Goal: Task Accomplishment & Management: Complete application form

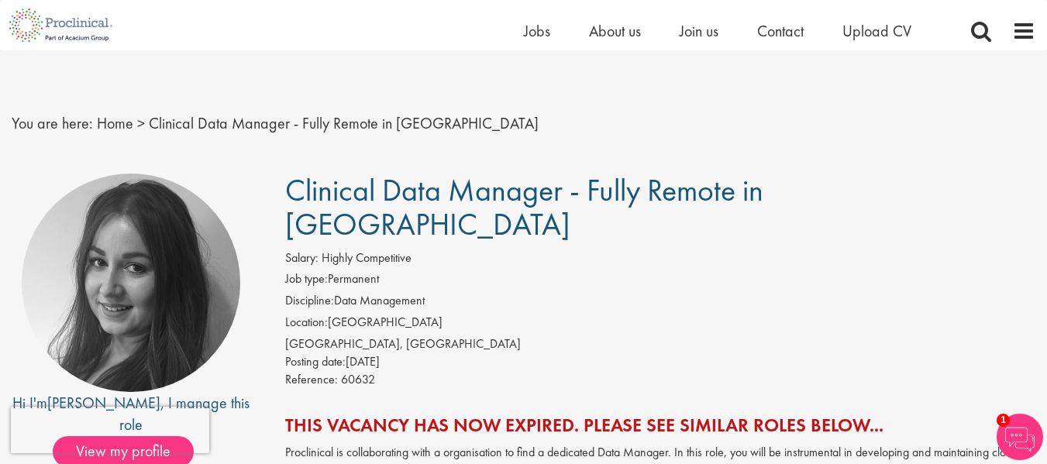
scroll to position [233, 0]
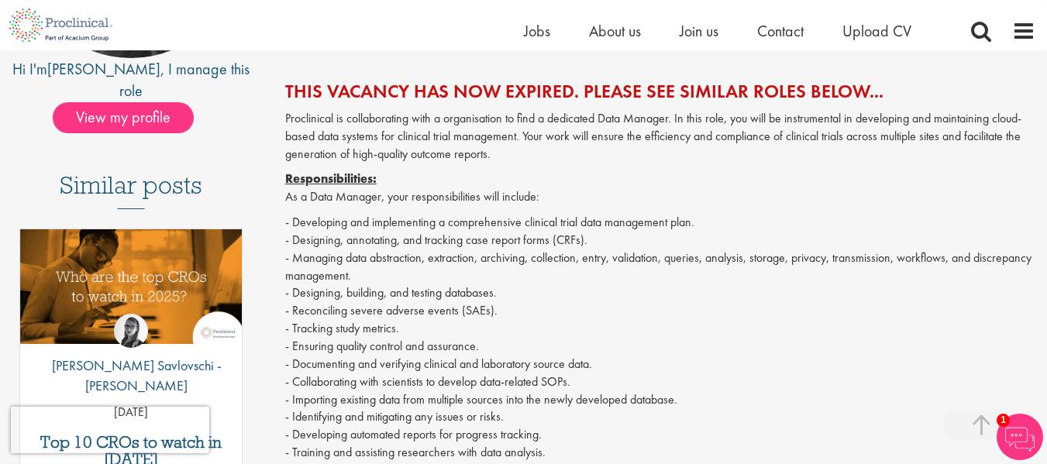
scroll to position [310, 0]
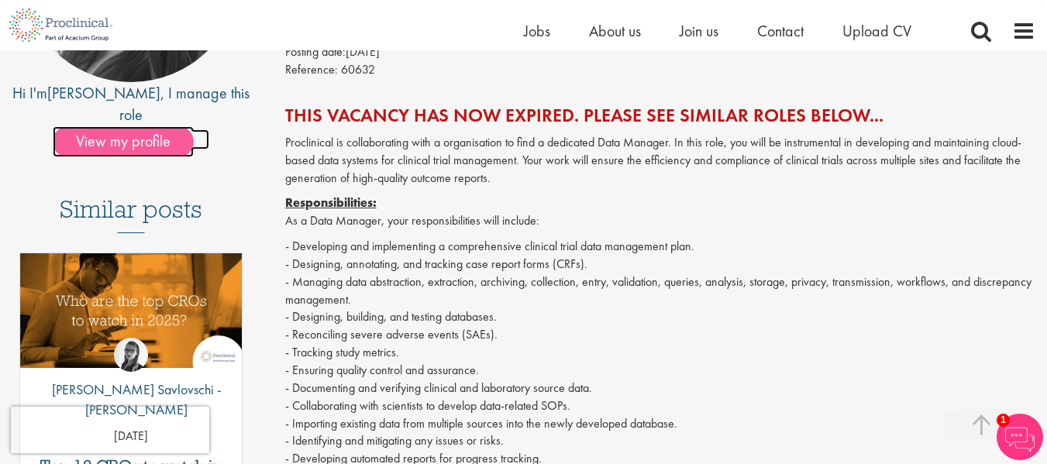
click at [157, 126] on span "View my profile" at bounding box center [123, 141] width 141 height 31
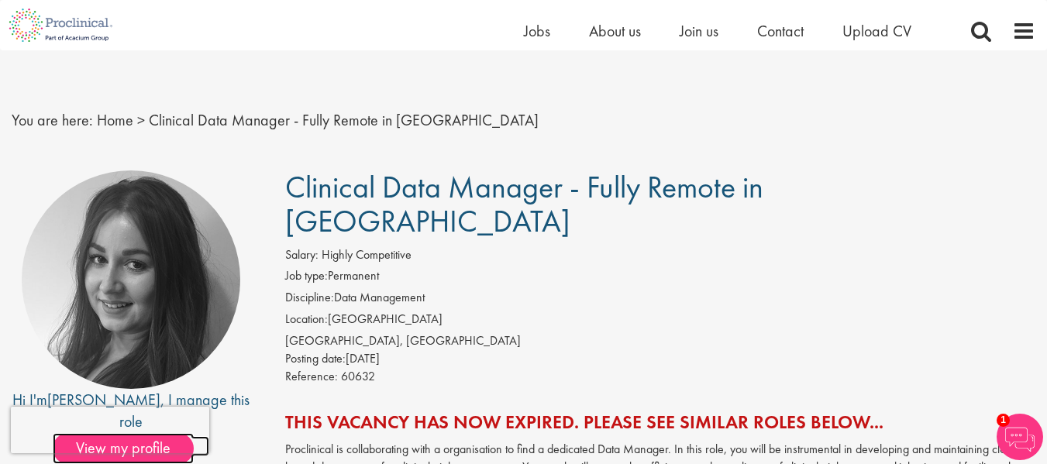
scroll to position [0, 0]
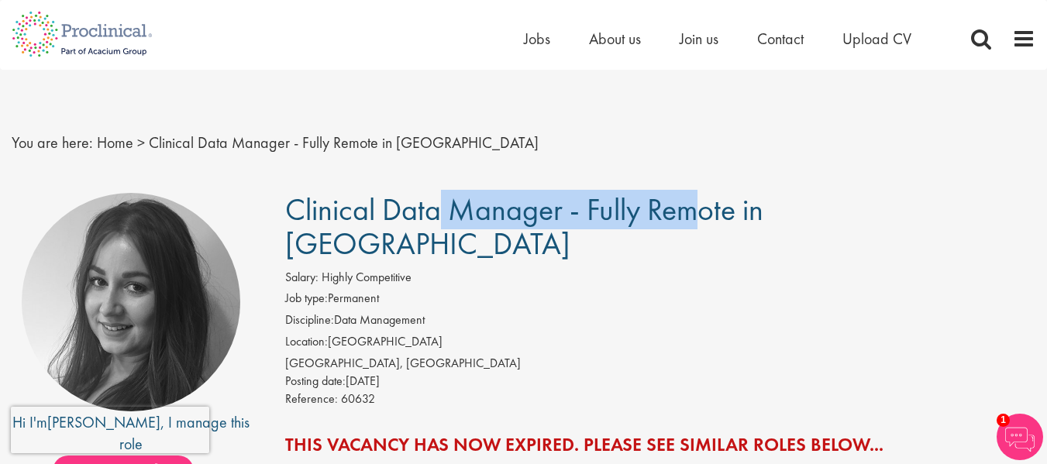
drag, startPoint x: 287, startPoint y: 207, endPoint x: 558, endPoint y: 206, distance: 271.3
click at [558, 206] on span "Clinical Data Manager - Fully Remote in Europe" at bounding box center [524, 227] width 478 height 74
copy span "Clinical Data Manage"
click at [78, 30] on img at bounding box center [82, 34] width 164 height 68
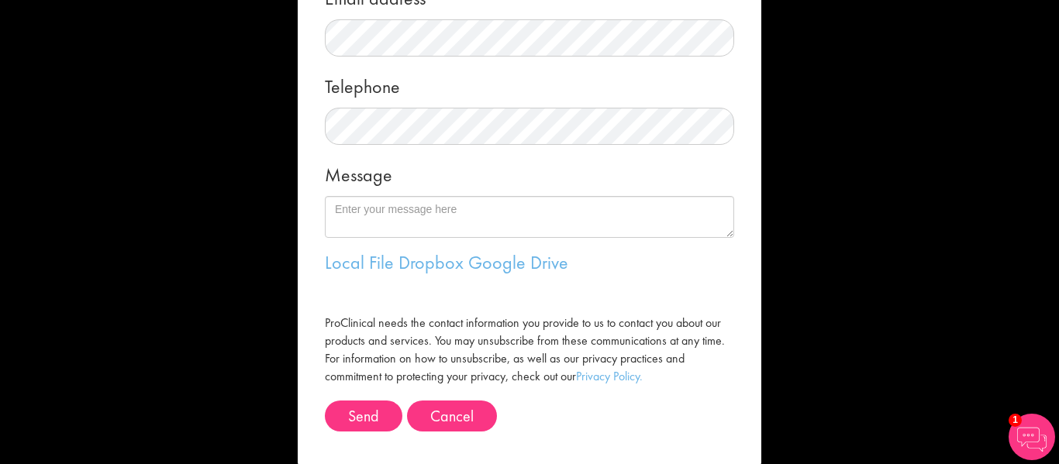
scroll to position [310, 0]
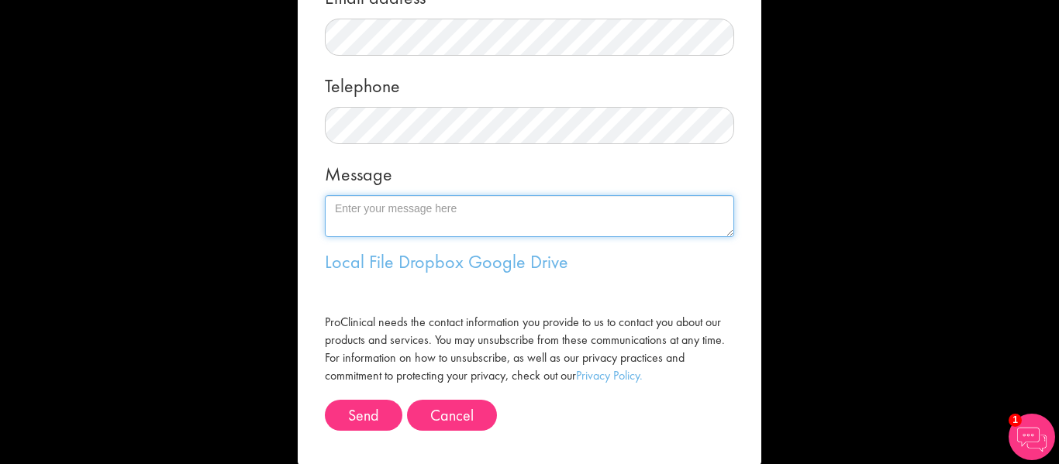
click at [419, 213] on textarea "Message" at bounding box center [529, 216] width 409 height 42
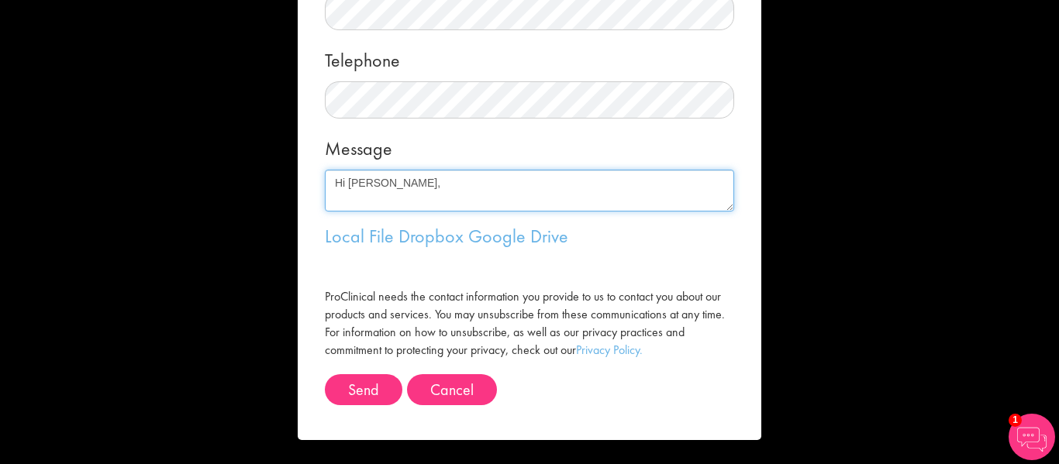
scroll to position [10, 0]
paste textarea "Clinical Data Manage"
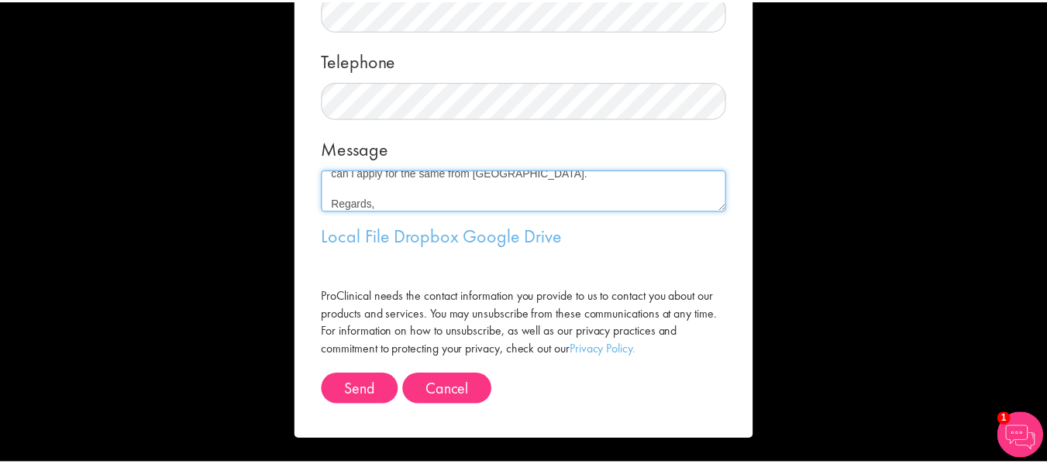
scroll to position [88, 0]
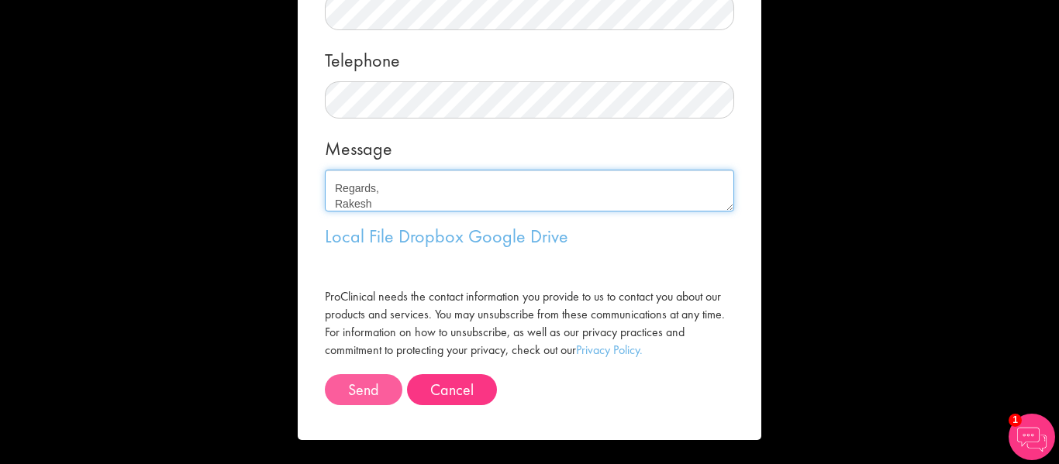
type textarea "Hi Heidi, I am interested in Clinical Data Manager - remote. can i apply for th…"
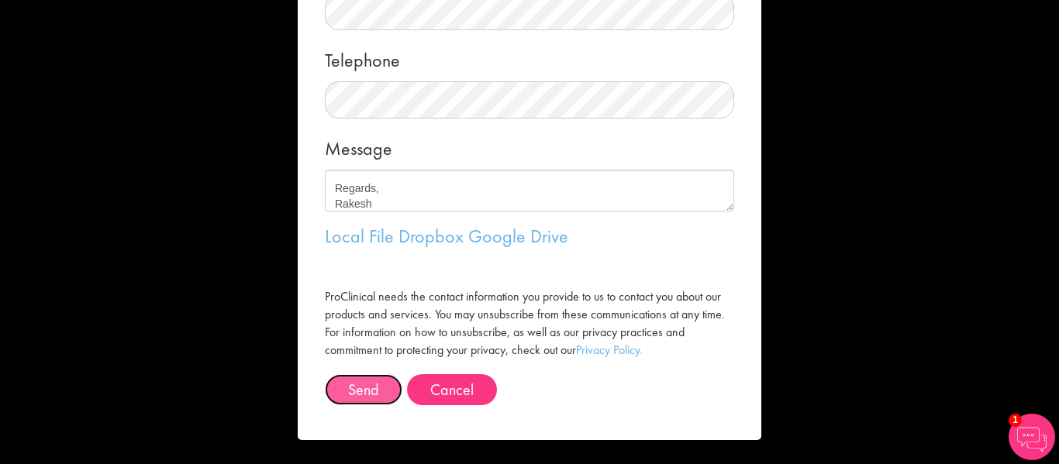
click at [361, 389] on button "Send" at bounding box center [364, 389] width 78 height 31
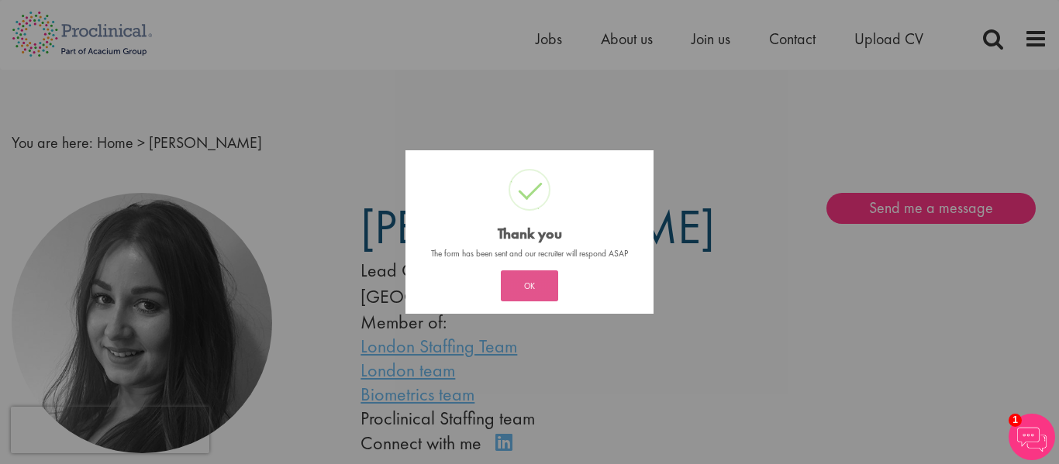
click at [536, 275] on button "OK" at bounding box center [529, 286] width 57 height 31
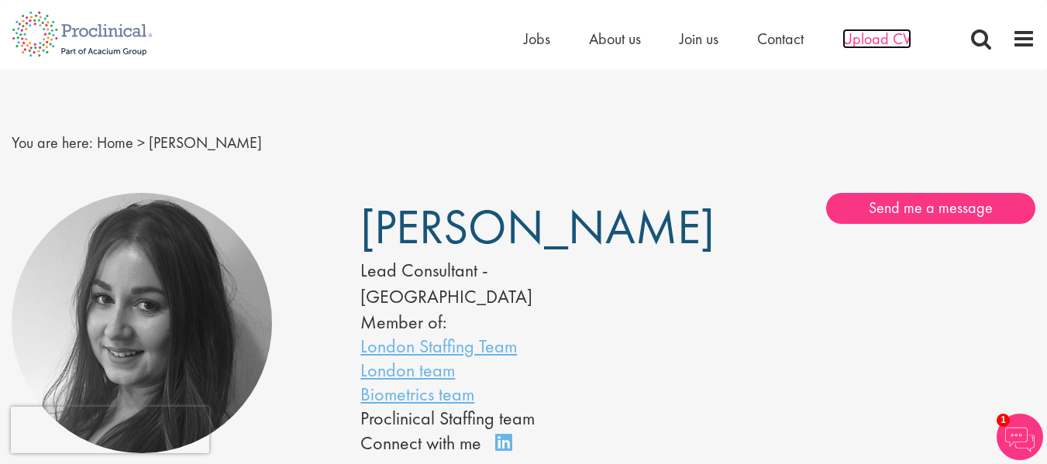
click at [886, 43] on span "Upload CV" at bounding box center [877, 39] width 69 height 20
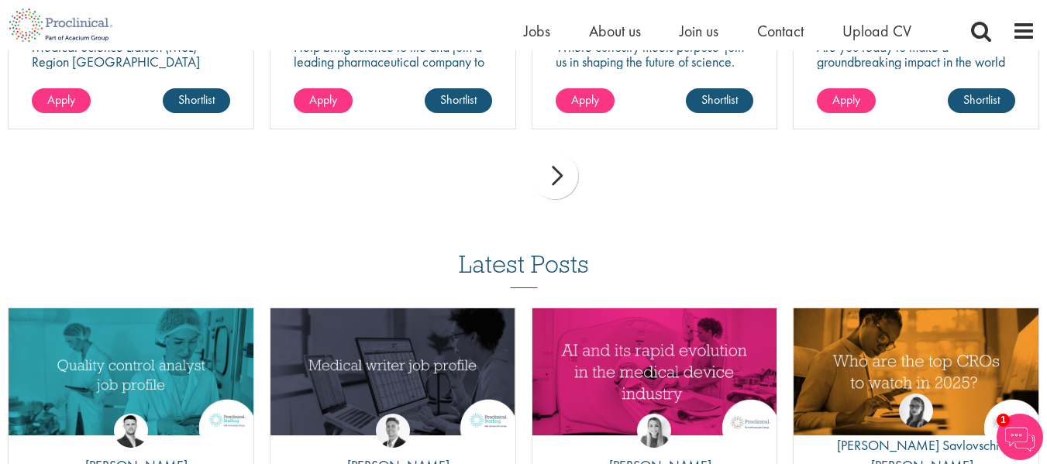
scroll to position [1318, 0]
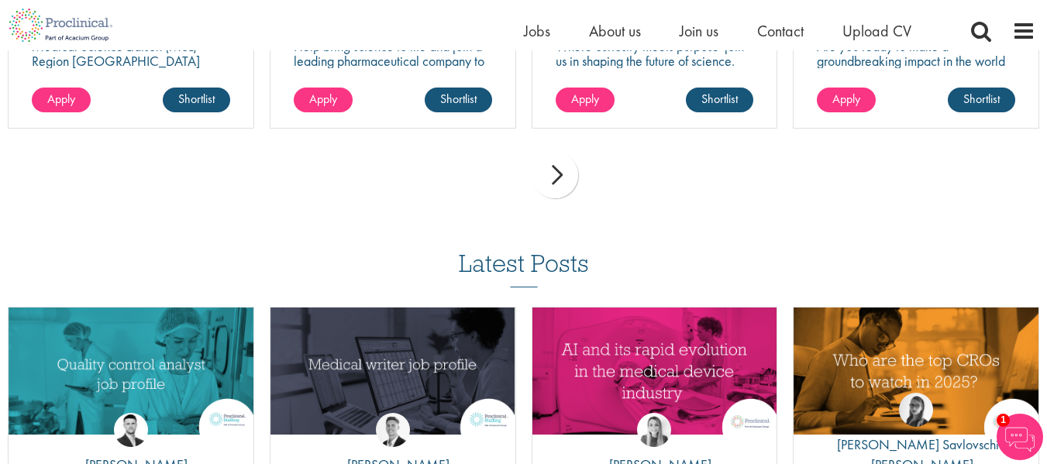
click at [564, 190] on div "next" at bounding box center [555, 175] width 47 height 47
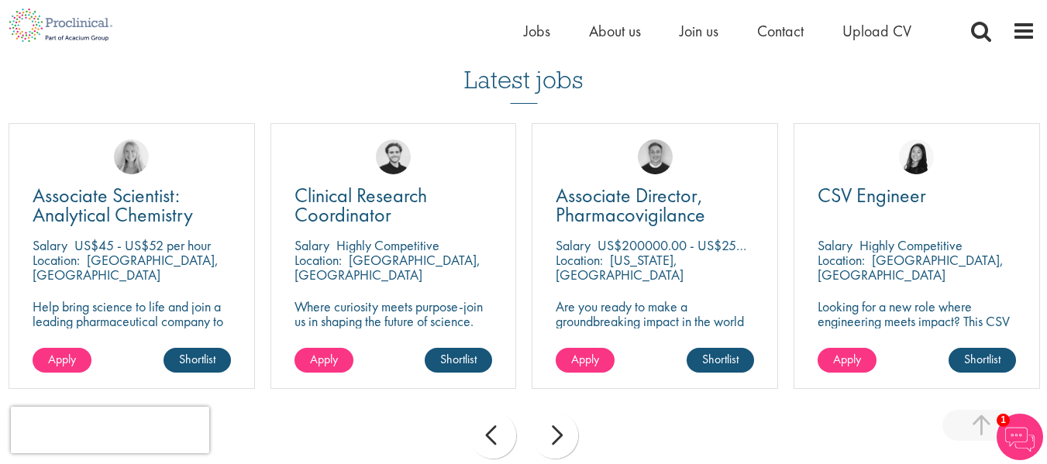
scroll to position [1085, 0]
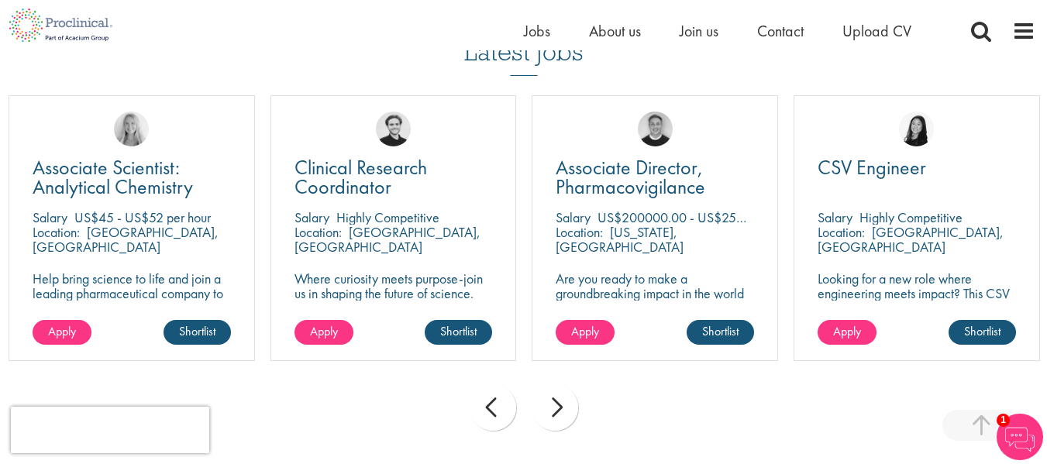
click at [551, 400] on div "next" at bounding box center [555, 407] width 47 height 47
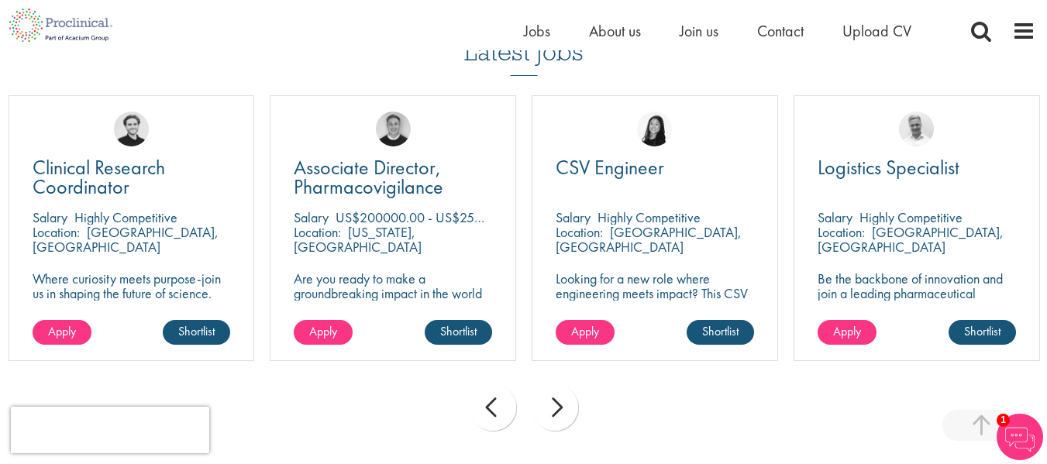
click at [551, 400] on div "next" at bounding box center [555, 407] width 47 height 47
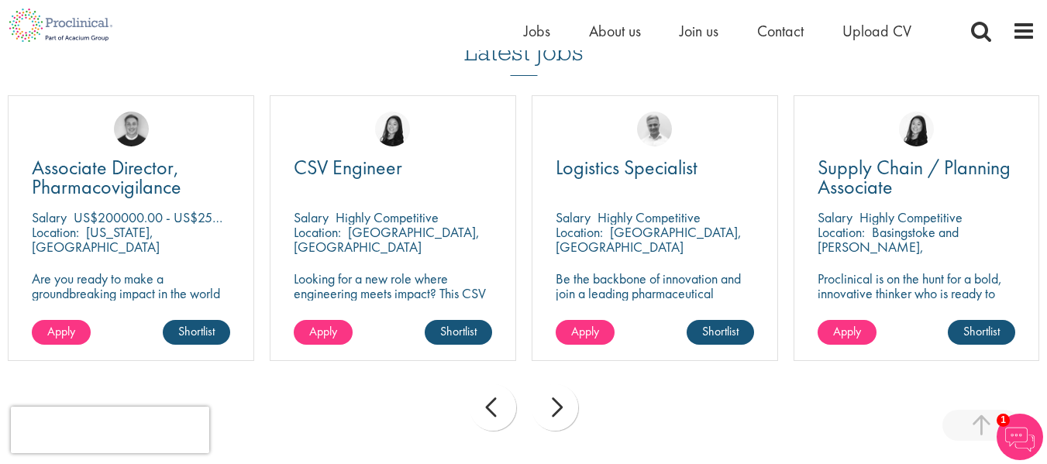
click at [551, 400] on div "next" at bounding box center [555, 407] width 47 height 47
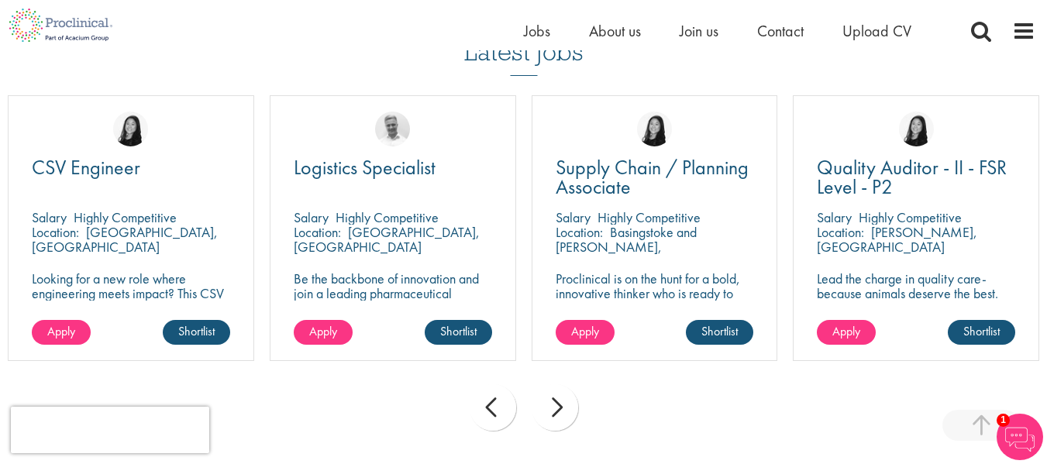
click at [551, 400] on div "next" at bounding box center [555, 407] width 47 height 47
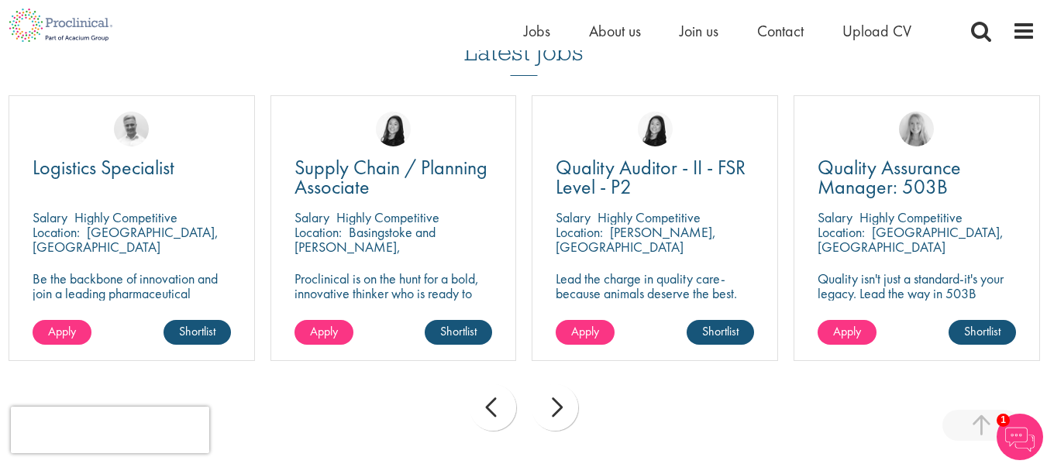
click at [551, 400] on div "next" at bounding box center [555, 407] width 47 height 47
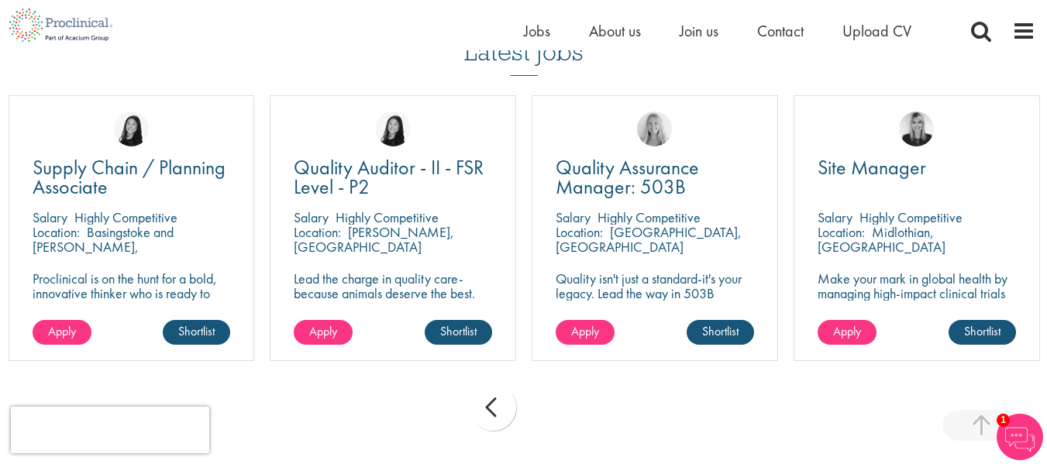
click at [551, 400] on div "prev next" at bounding box center [523, 410] width 1047 height 67
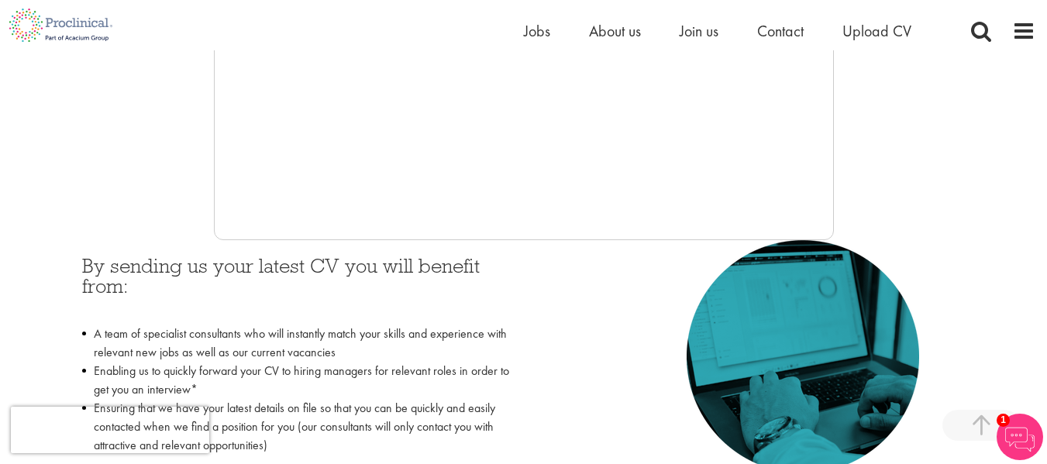
scroll to position [388, 0]
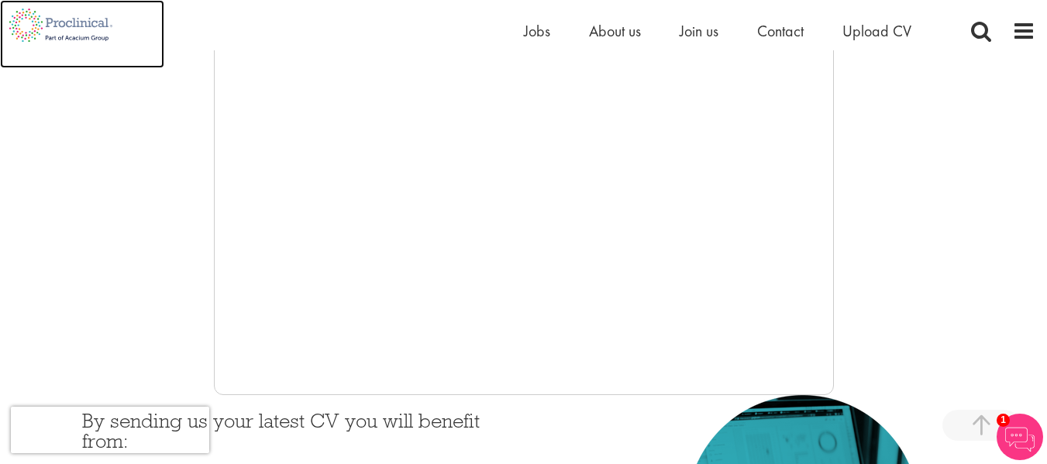
click at [86, 28] on img at bounding box center [61, 25] width 122 height 50
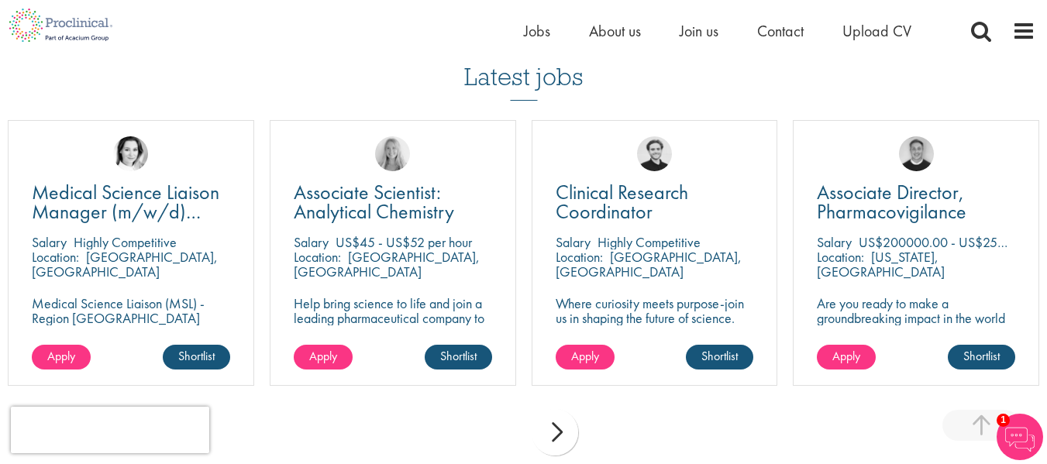
scroll to position [1085, 0]
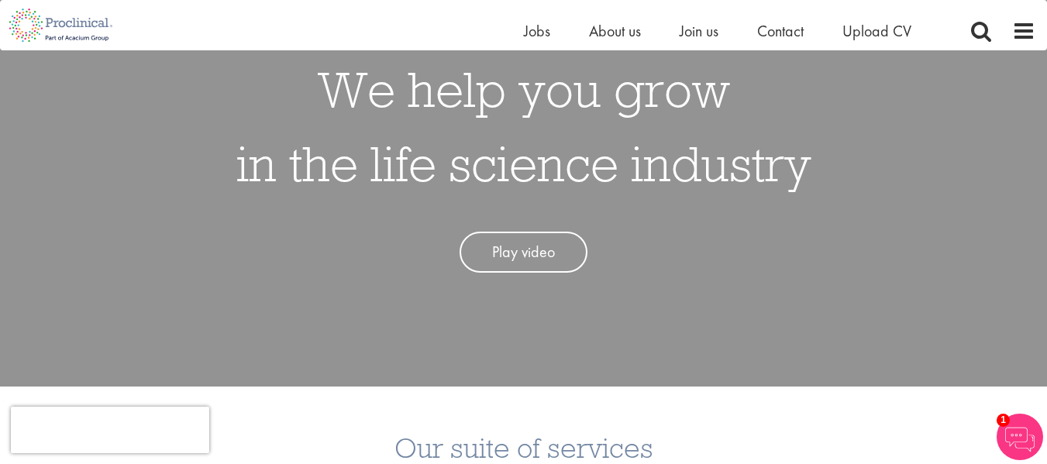
scroll to position [388, 0]
